Goal: Information Seeking & Learning: Learn about a topic

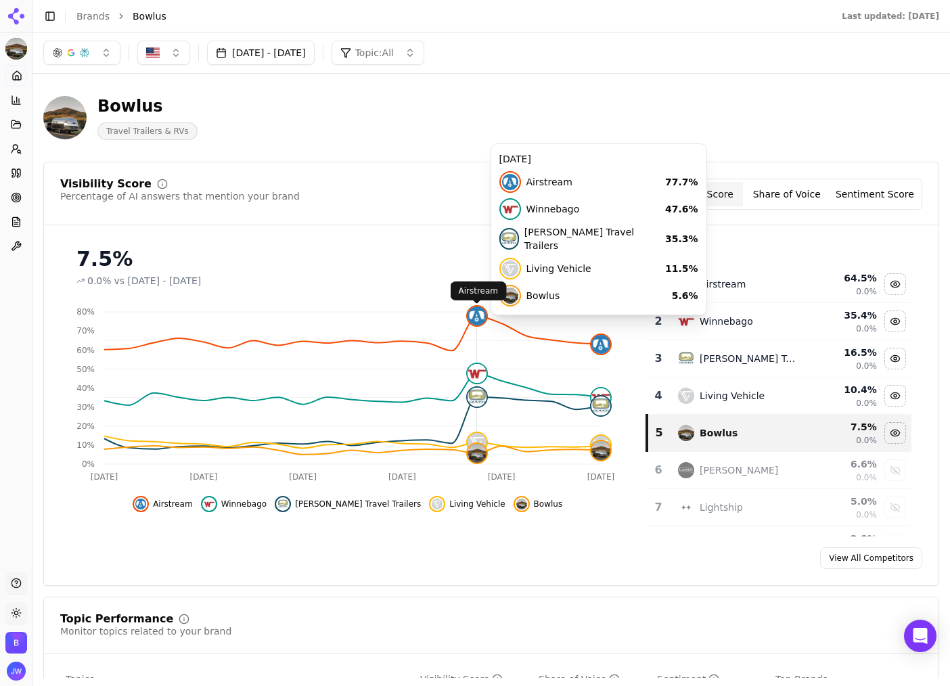
click at [480, 323] on img at bounding box center [476, 315] width 19 height 19
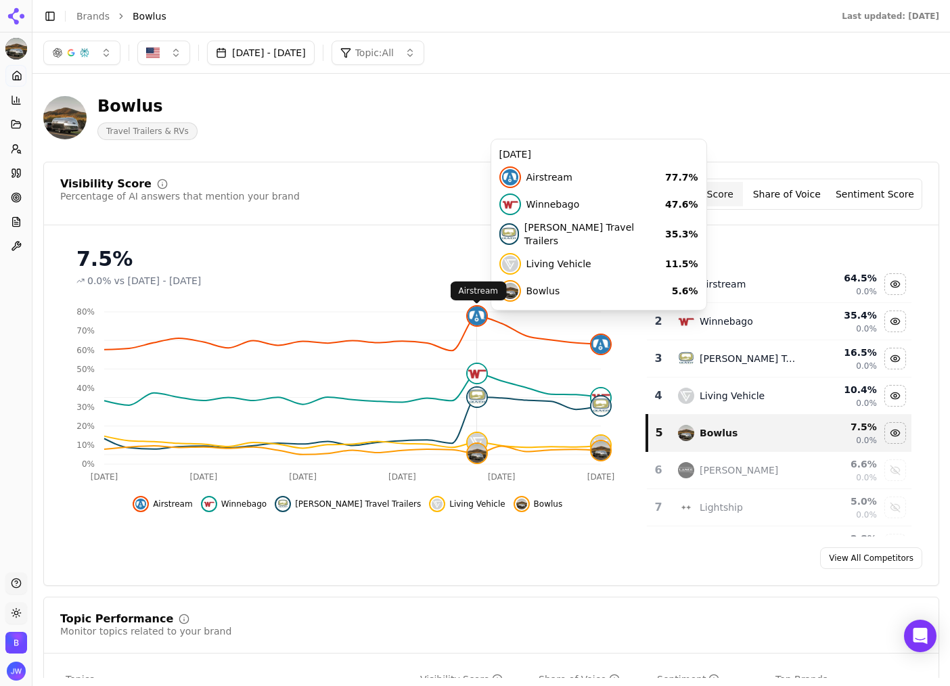
click at [474, 318] on img at bounding box center [476, 315] width 19 height 19
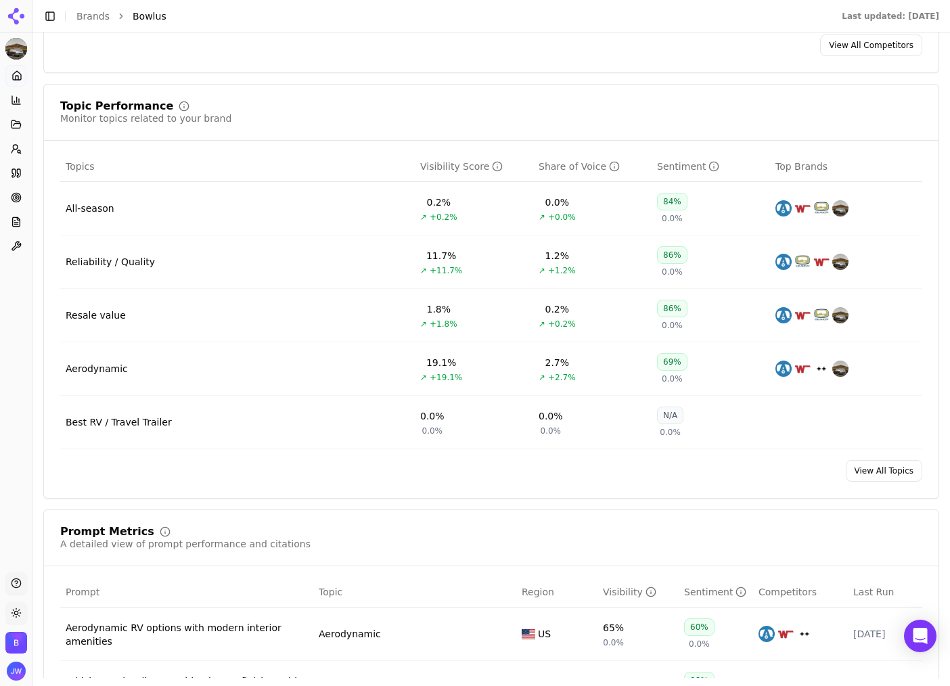
scroll to position [605, 0]
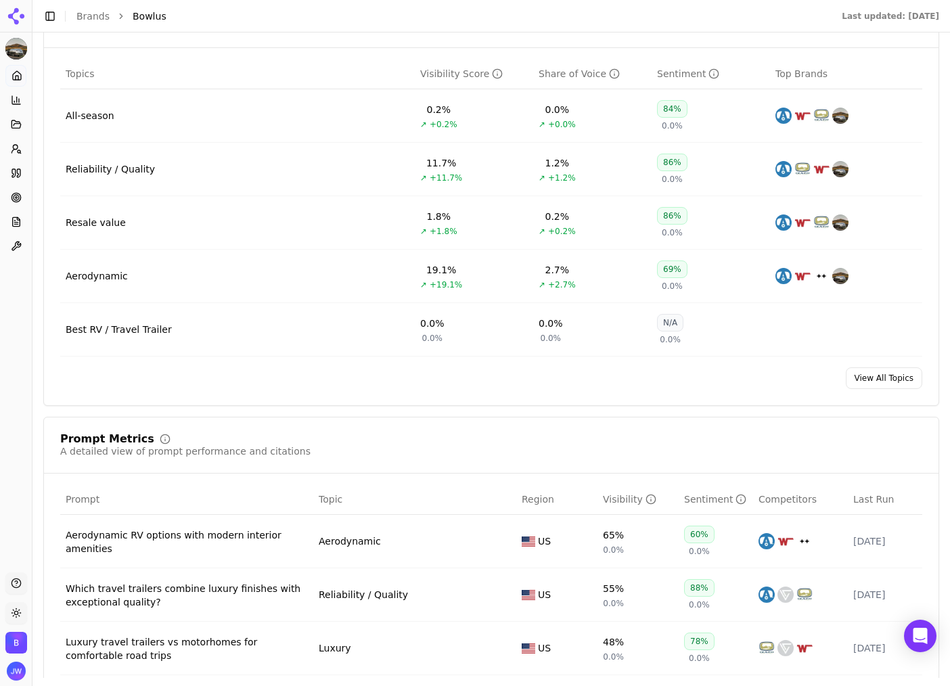
click at [889, 382] on link "View All Topics" at bounding box center [884, 378] width 76 height 22
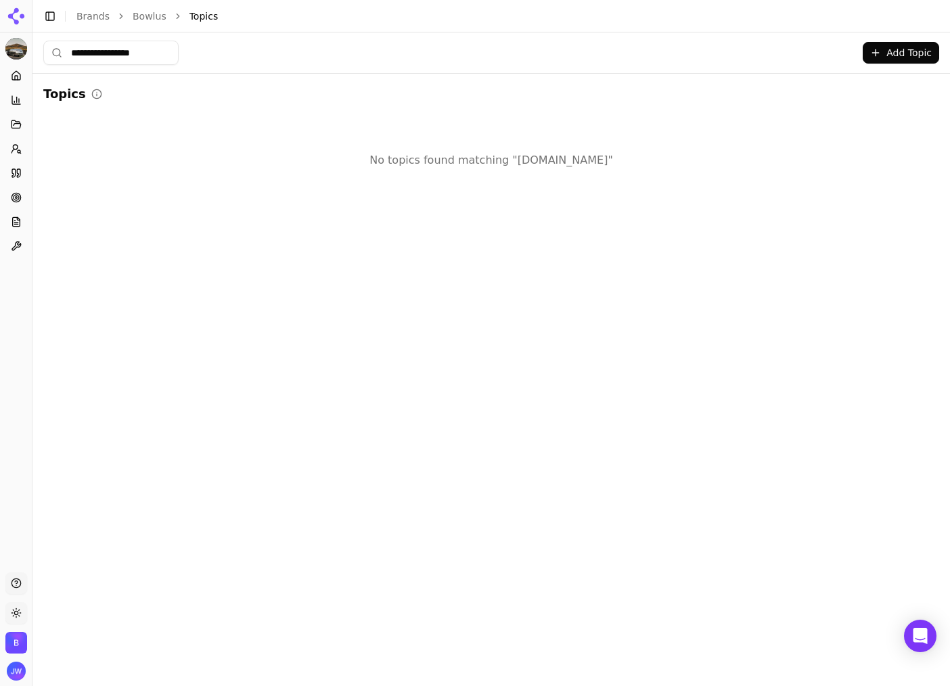
click at [138, 58] on input "**********" at bounding box center [110, 53] width 135 height 24
click at [138, 56] on input "**********" at bounding box center [110, 53] width 135 height 24
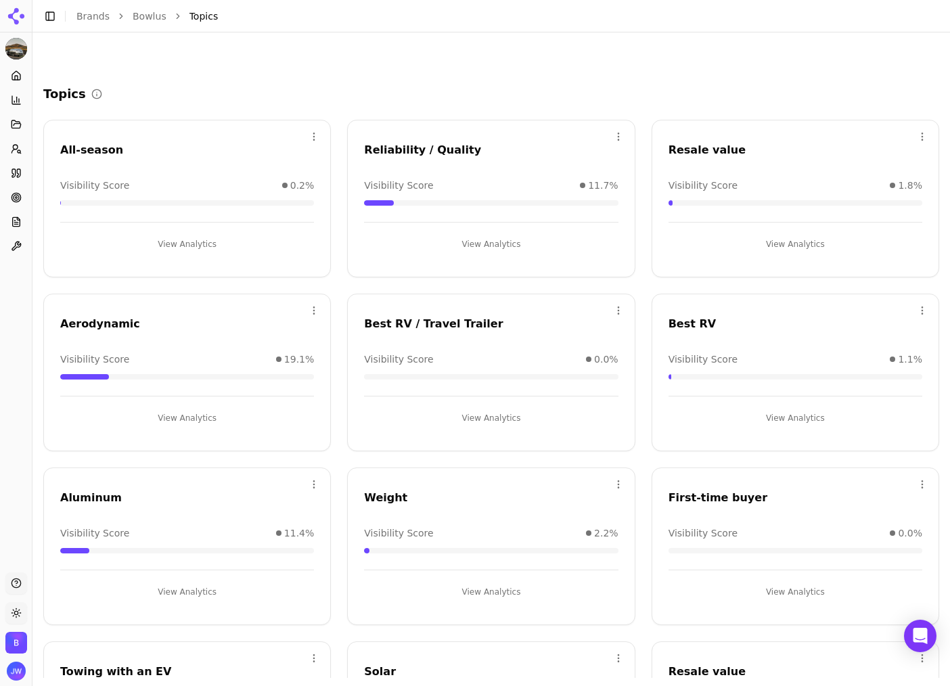
scroll to position [306, 0]
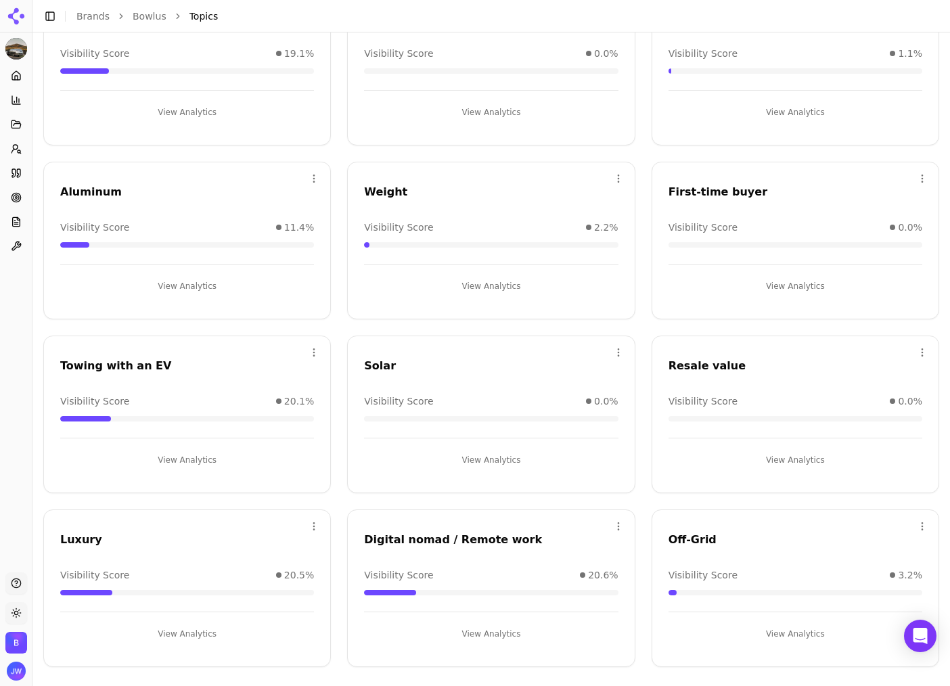
click at [771, 624] on button "View Analytics" at bounding box center [795, 634] width 254 height 22
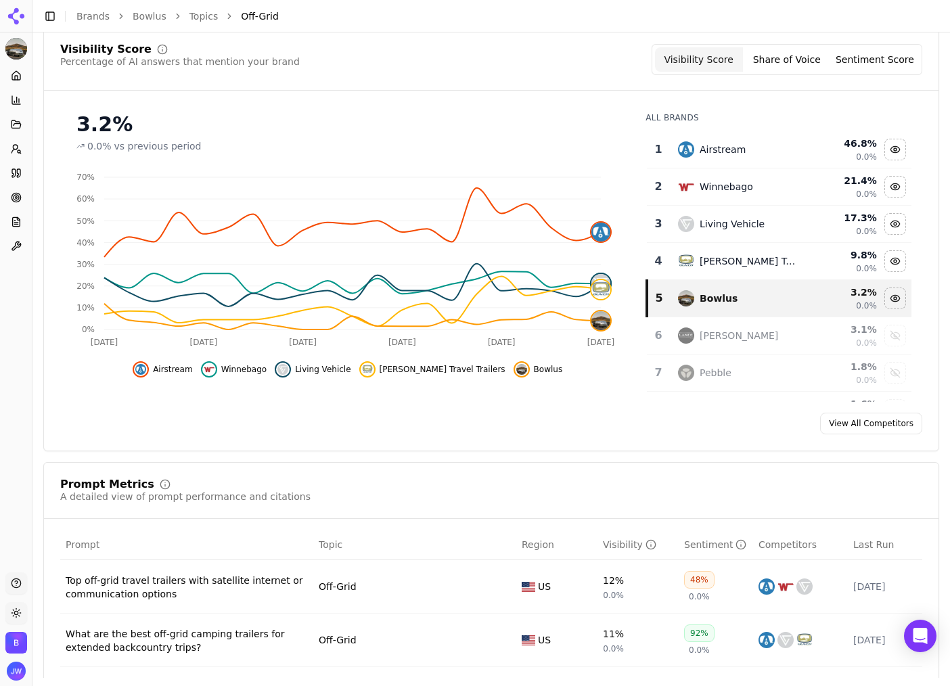
scroll to position [464, 0]
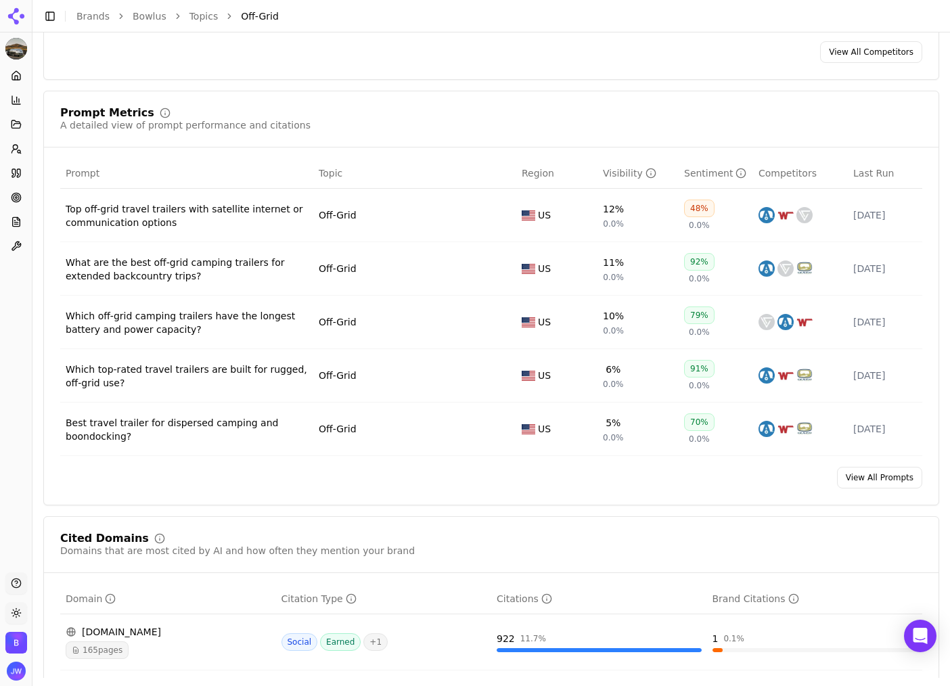
click at [199, 294] on td "What are the best off-grid camping trailers for extended backcountry trips?" at bounding box center [186, 268] width 253 height 53
click at [182, 264] on div "What are the best off-grid camping trailers for extended backcountry trips?" at bounding box center [187, 269] width 242 height 27
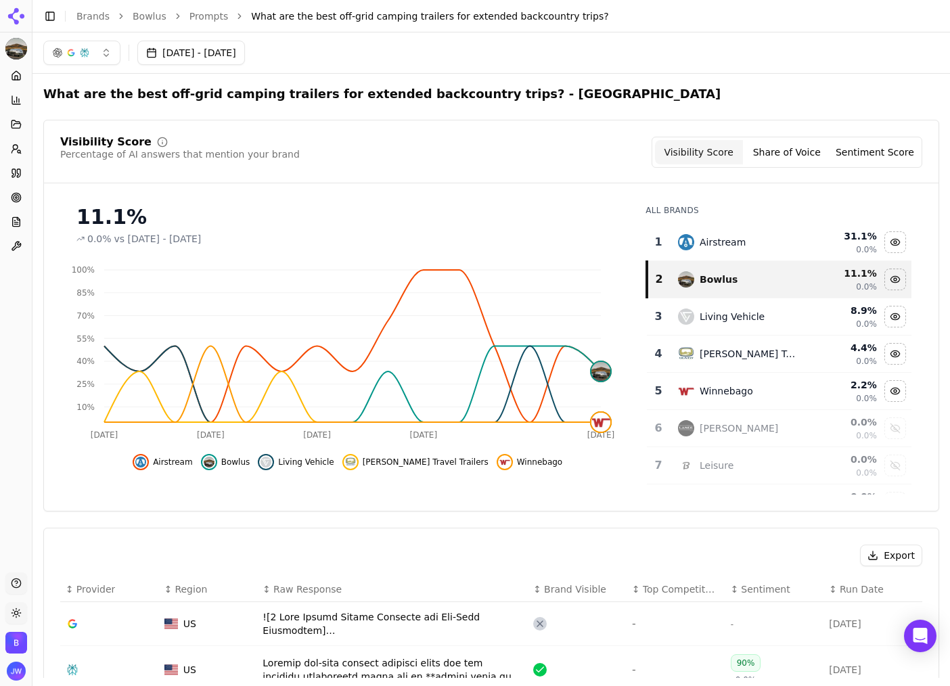
click at [245, 60] on button "Aug 23, 2025 - Sep 22, 2025" at bounding box center [191, 53] width 108 height 24
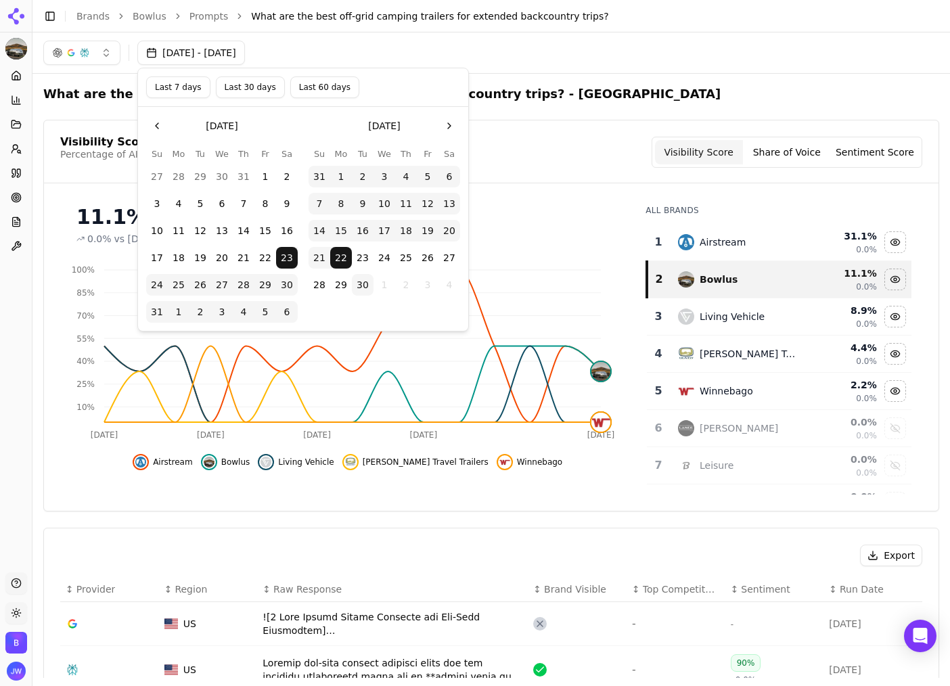
click at [188, 90] on button "Last 7 days" at bounding box center [178, 87] width 64 height 22
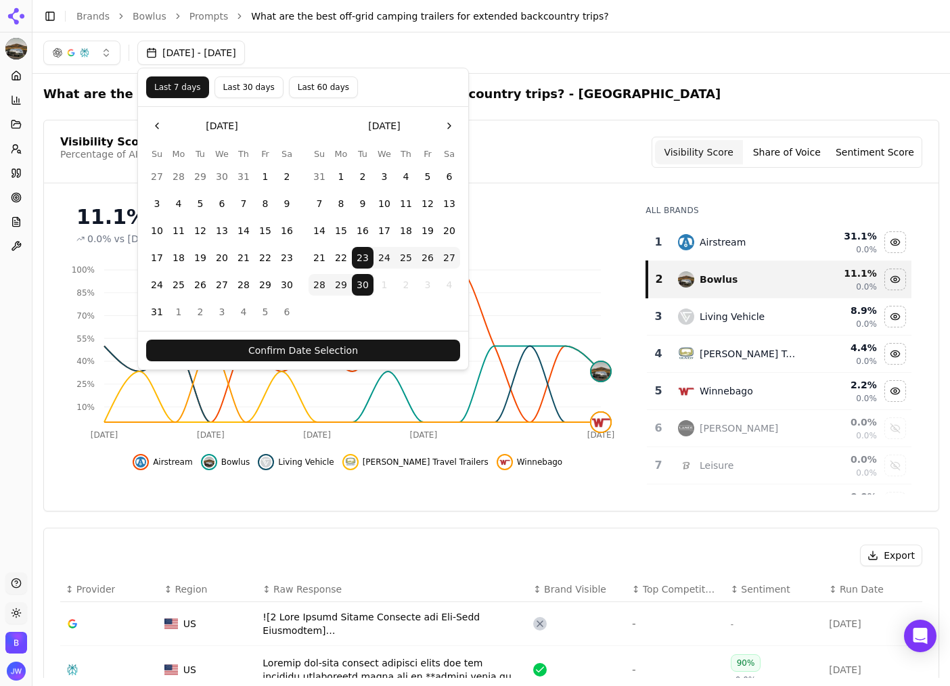
click at [331, 338] on div "Confirm Date Selection" at bounding box center [303, 350] width 330 height 39
click at [392, 352] on button "Confirm Date Selection" at bounding box center [303, 351] width 314 height 22
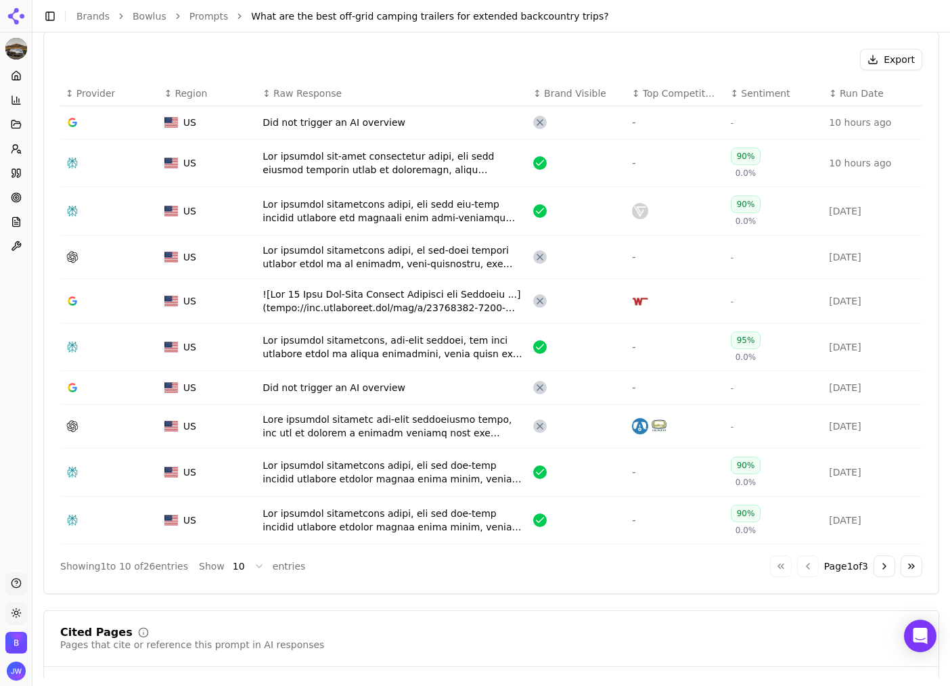
scroll to position [488, 0]
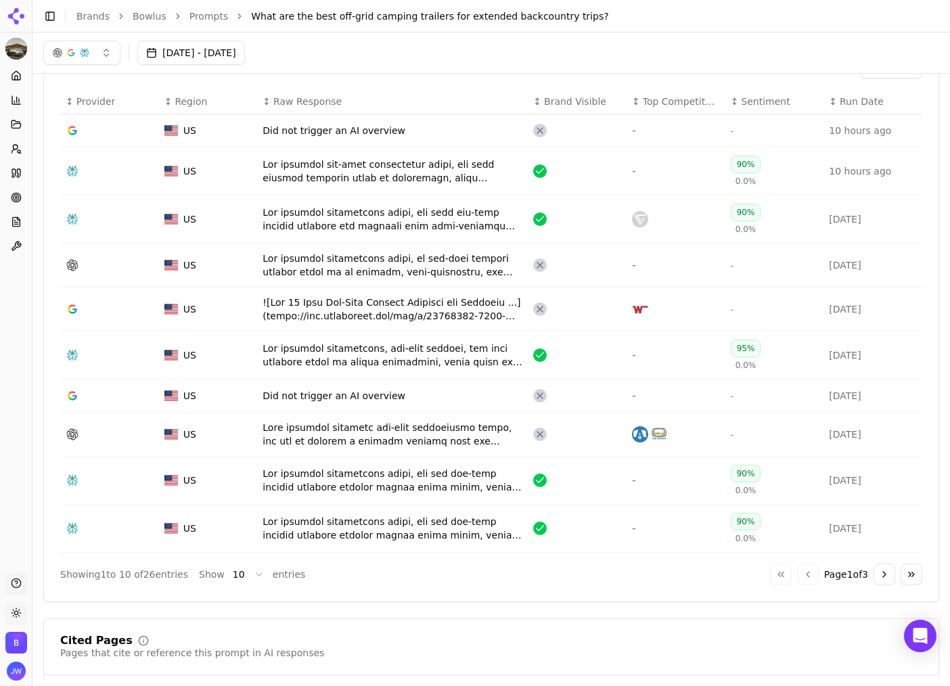
click at [440, 271] on div "Data table" at bounding box center [392, 265] width 260 height 27
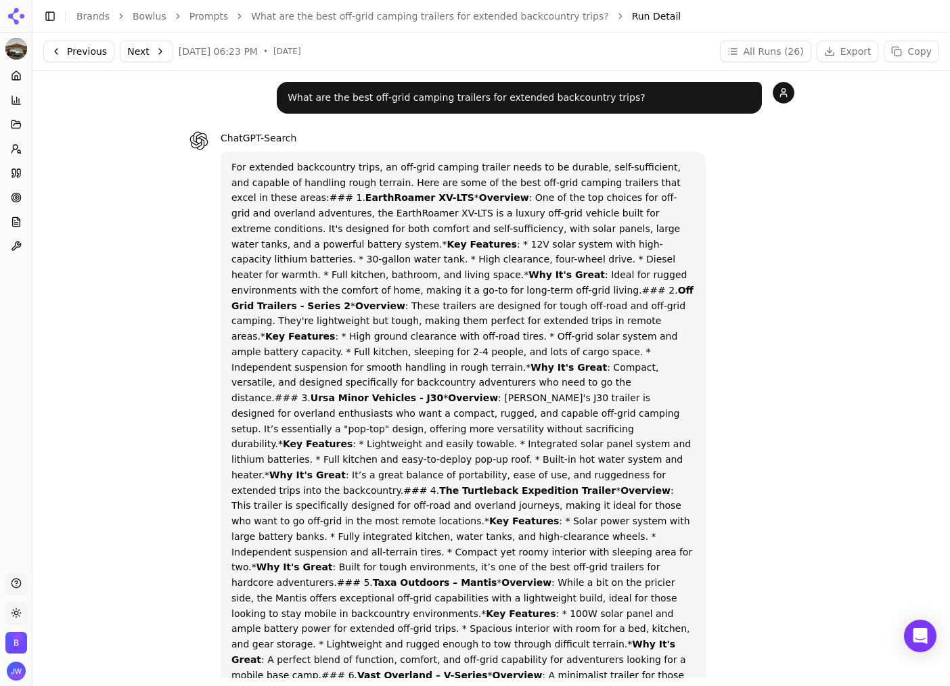
click at [486, 14] on link "What are the best off-grid camping trailers for extended backcountry trips?" at bounding box center [429, 16] width 357 height 14
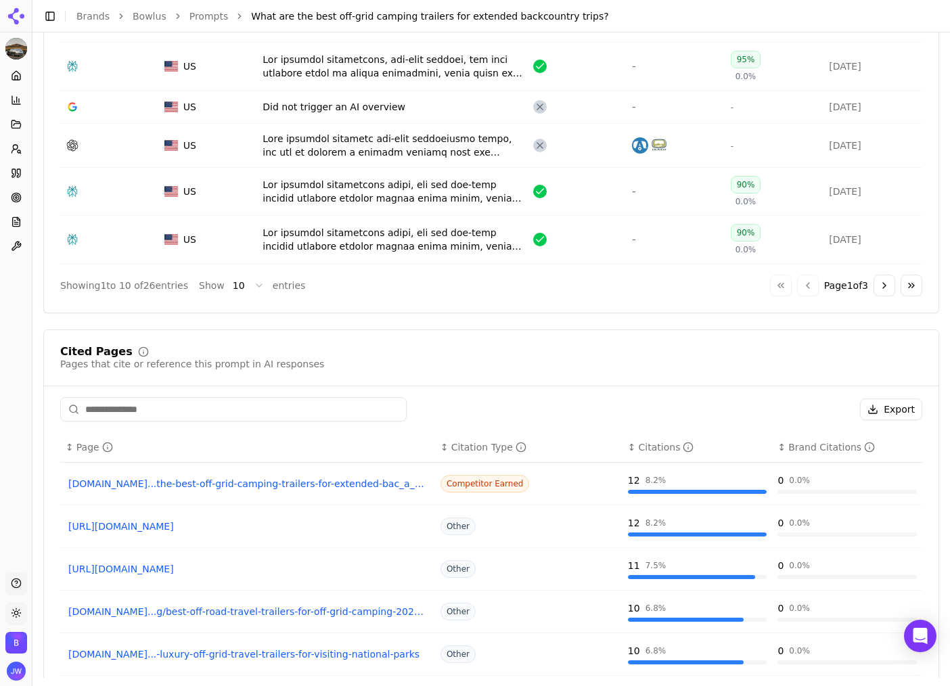
scroll to position [953, 0]
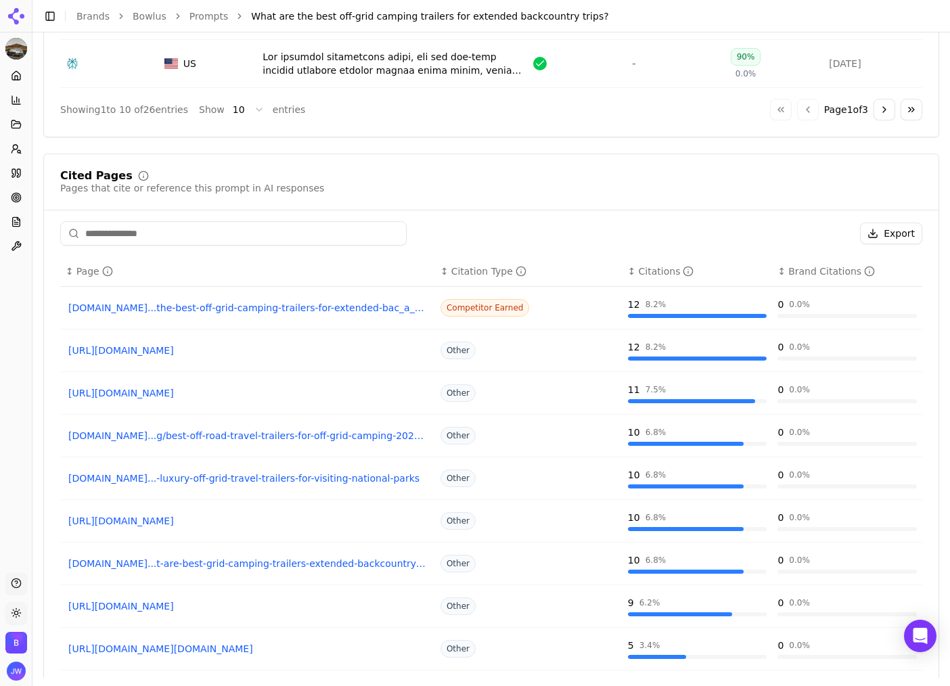
click at [488, 309] on span "Competitor Earned" at bounding box center [484, 308] width 89 height 18
click at [864, 271] on icon "Data table" at bounding box center [869, 271] width 11 height 11
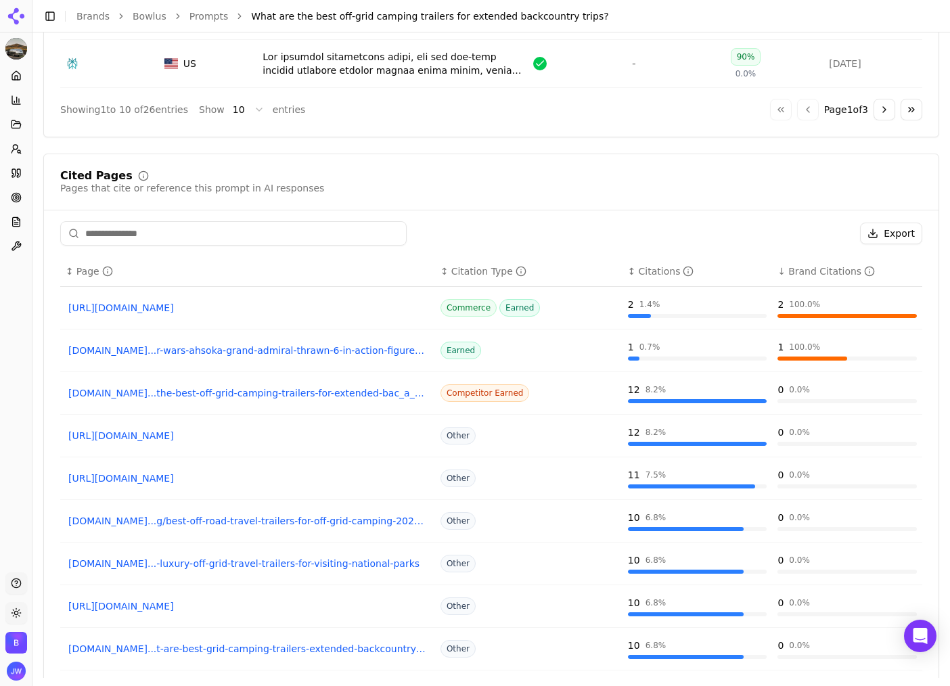
click at [864, 271] on icon "Data table" at bounding box center [869, 271] width 11 height 11
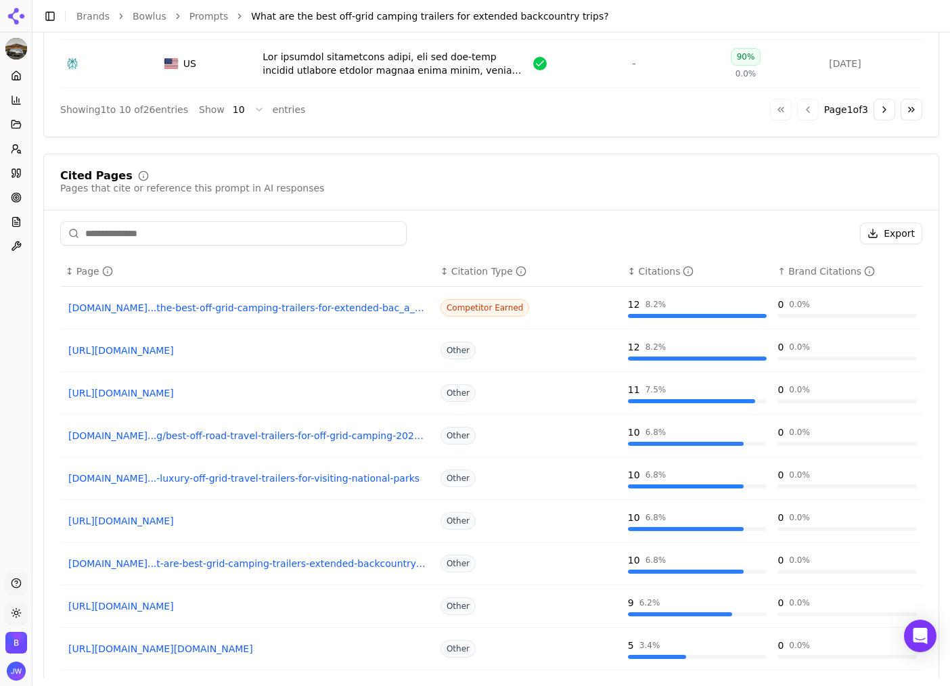
click at [224, 311] on link "justluxe.com...the-best-off-grid-camping-trailers-for-extended-bac_a_1982183.php" at bounding box center [247, 308] width 359 height 14
click at [495, 306] on span "Competitor Earned" at bounding box center [484, 308] width 89 height 18
click at [494, 302] on span "Competitor Earned" at bounding box center [484, 308] width 89 height 18
click at [485, 308] on span "Competitor Earned" at bounding box center [484, 308] width 89 height 18
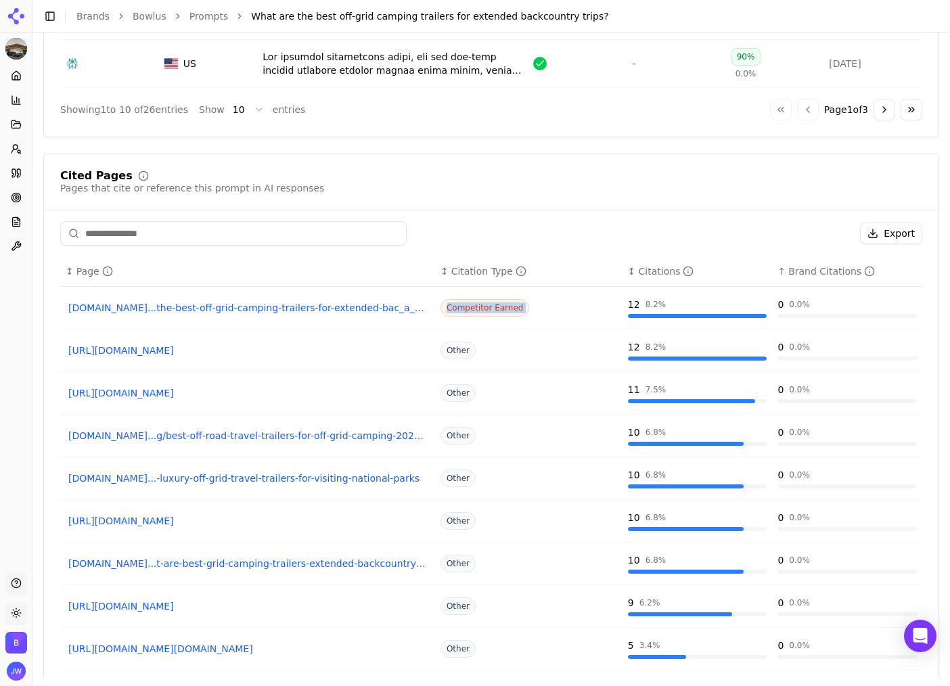
click at [485, 308] on span "Competitor Earned" at bounding box center [484, 308] width 89 height 18
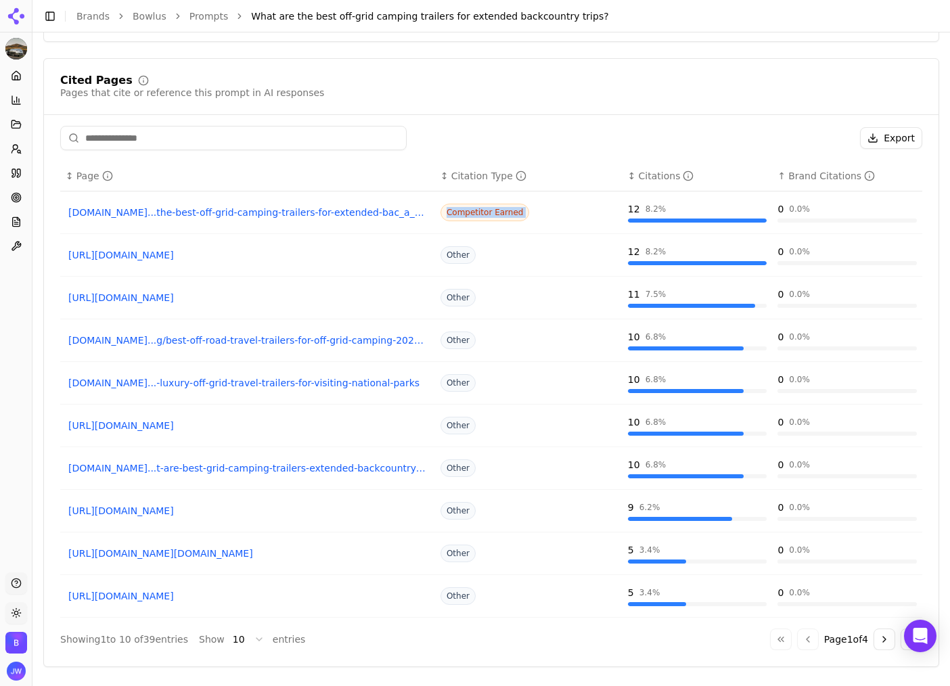
click at [810, 173] on div "Brand Citations" at bounding box center [831, 176] width 87 height 14
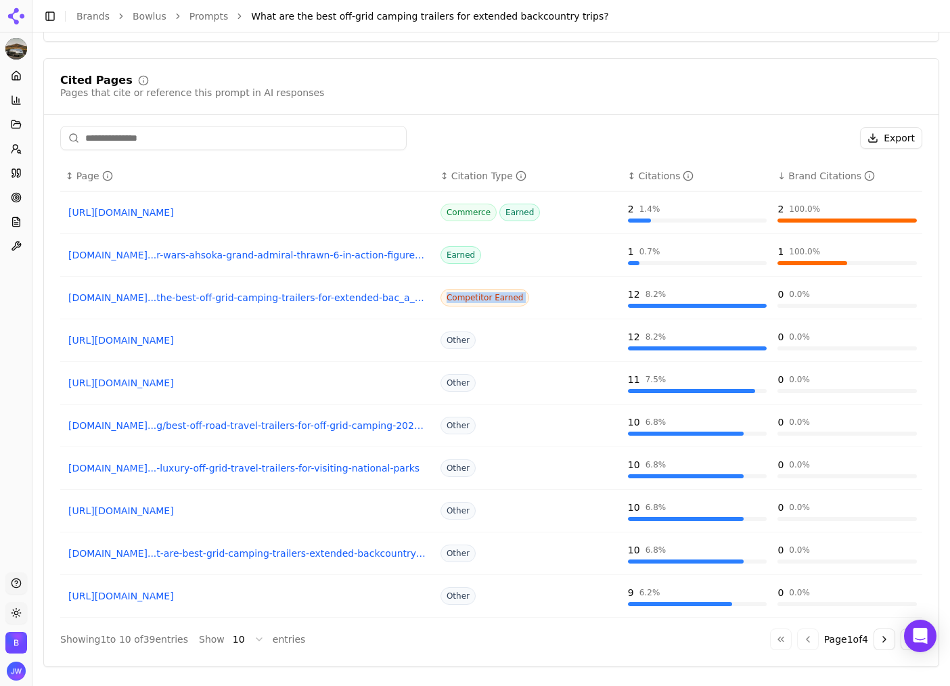
click at [331, 207] on link "https://etsy.com/listing/1738432850/custom-black-series-action-figure-1126" at bounding box center [247, 213] width 359 height 14
click at [798, 172] on div "Brand Citations" at bounding box center [831, 176] width 87 height 14
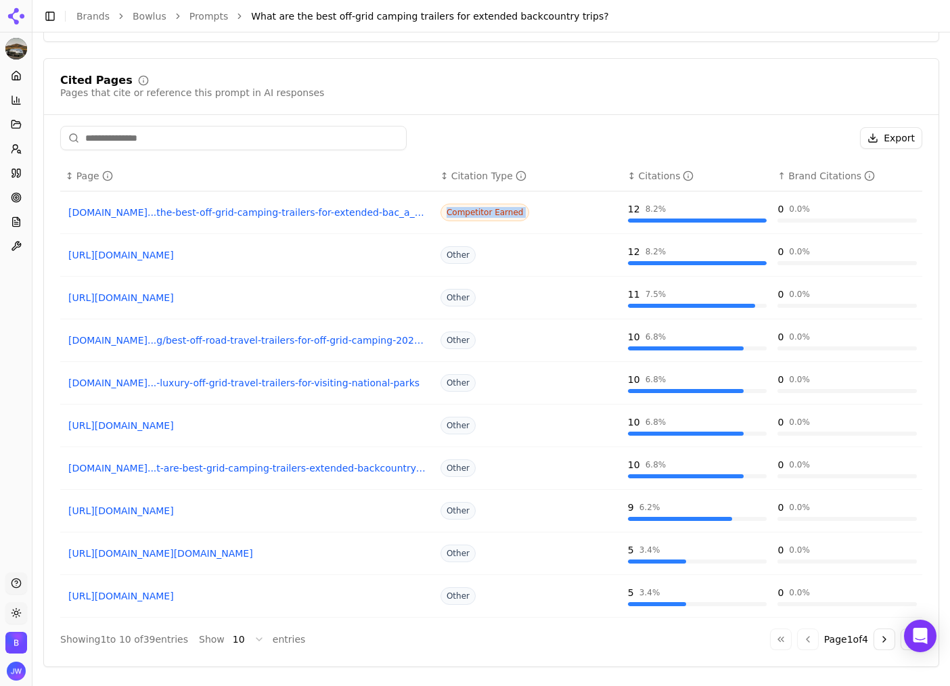
click at [479, 209] on span "Competitor Earned" at bounding box center [484, 213] width 89 height 18
click at [272, 210] on link "justluxe.com...the-best-off-grid-camping-trailers-for-extended-bac_a_1982183.php" at bounding box center [247, 213] width 359 height 14
